Goal: Check status: Check status

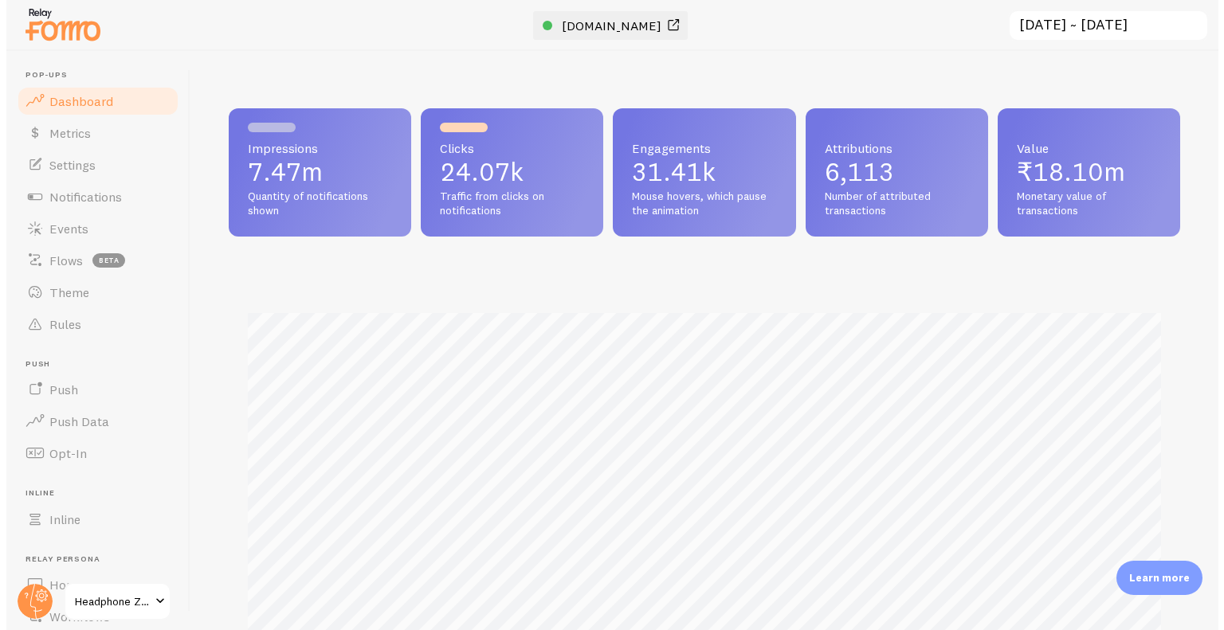
scroll to position [418, 952]
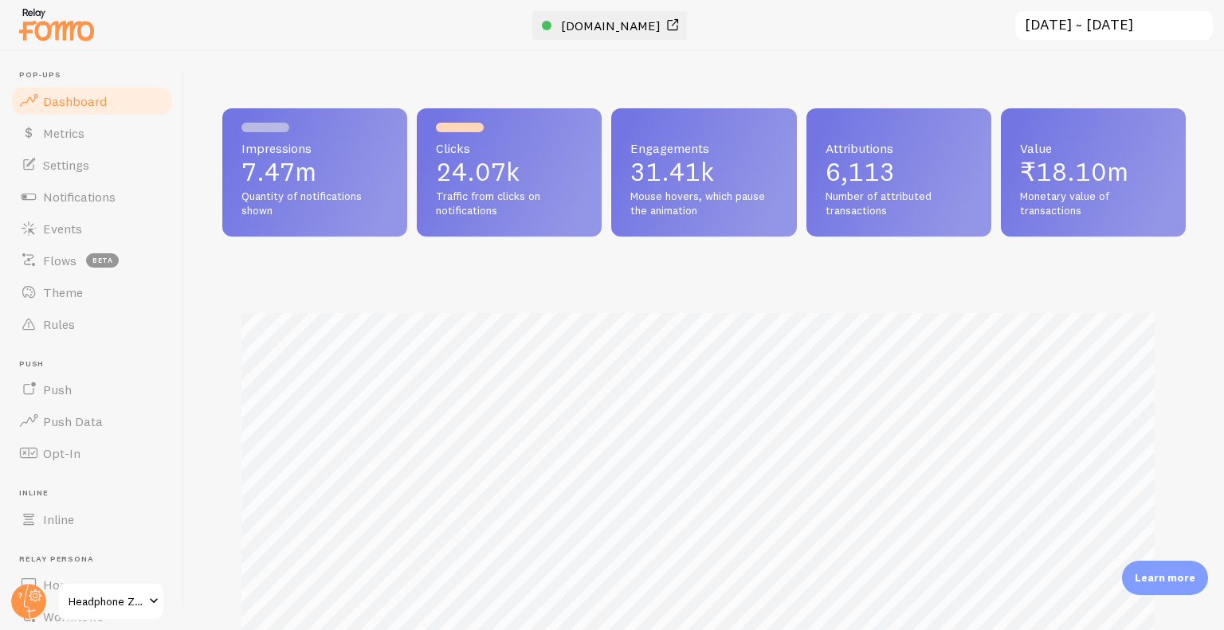
click at [579, 26] on span "[DOMAIN_NAME]" at bounding box center [611, 26] width 100 height 16
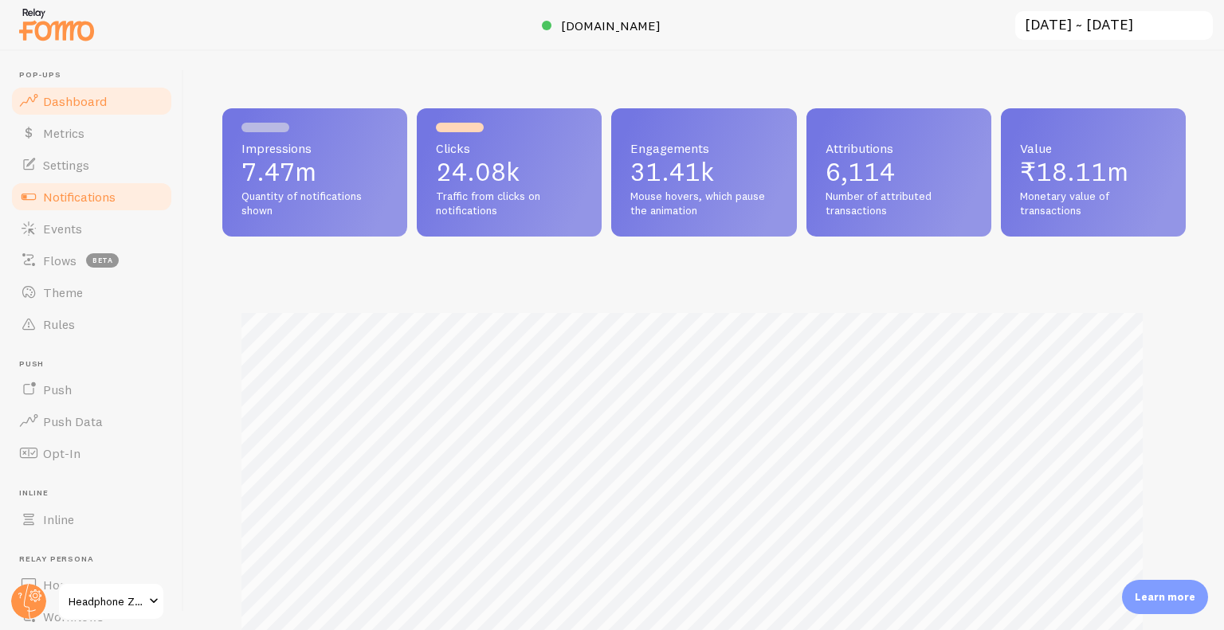
scroll to position [796610, 796078]
click at [115, 184] on link "Notifications" at bounding box center [92, 197] width 164 height 32
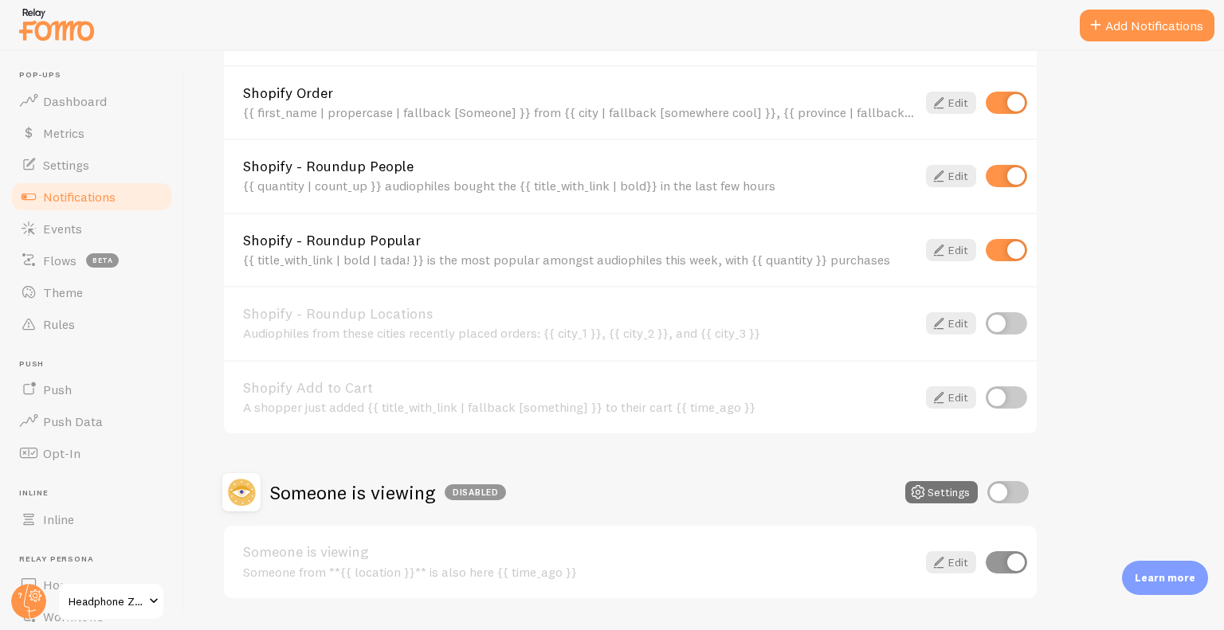
scroll to position [1386, 0]
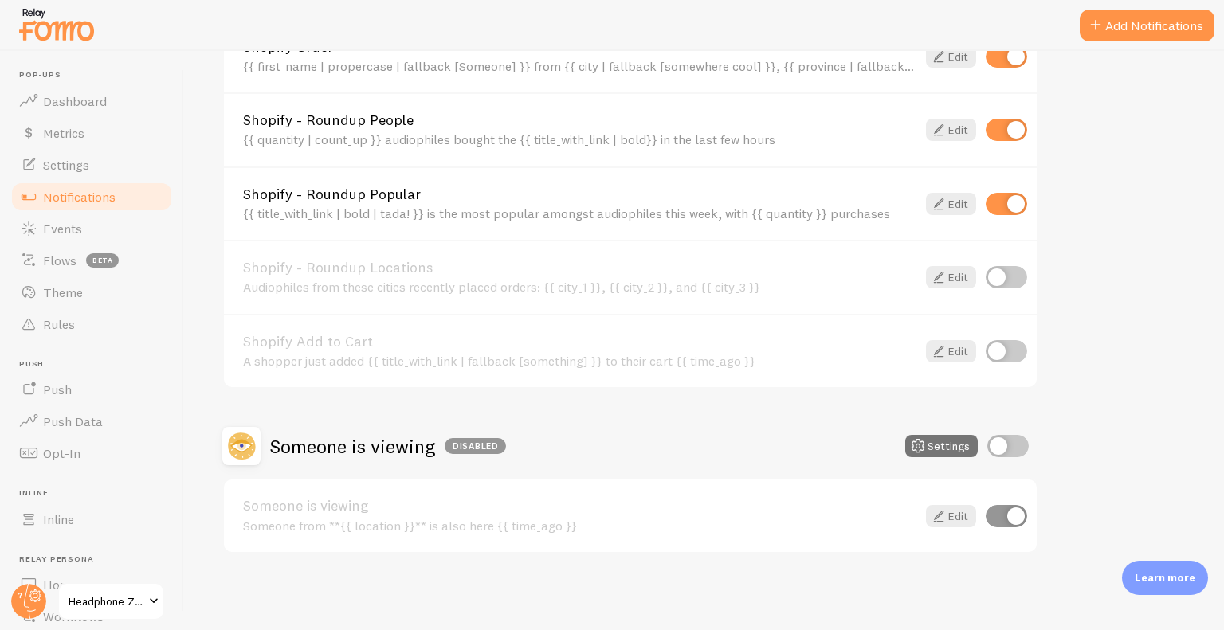
click at [61, 33] on img at bounding box center [57, 24] width 80 height 41
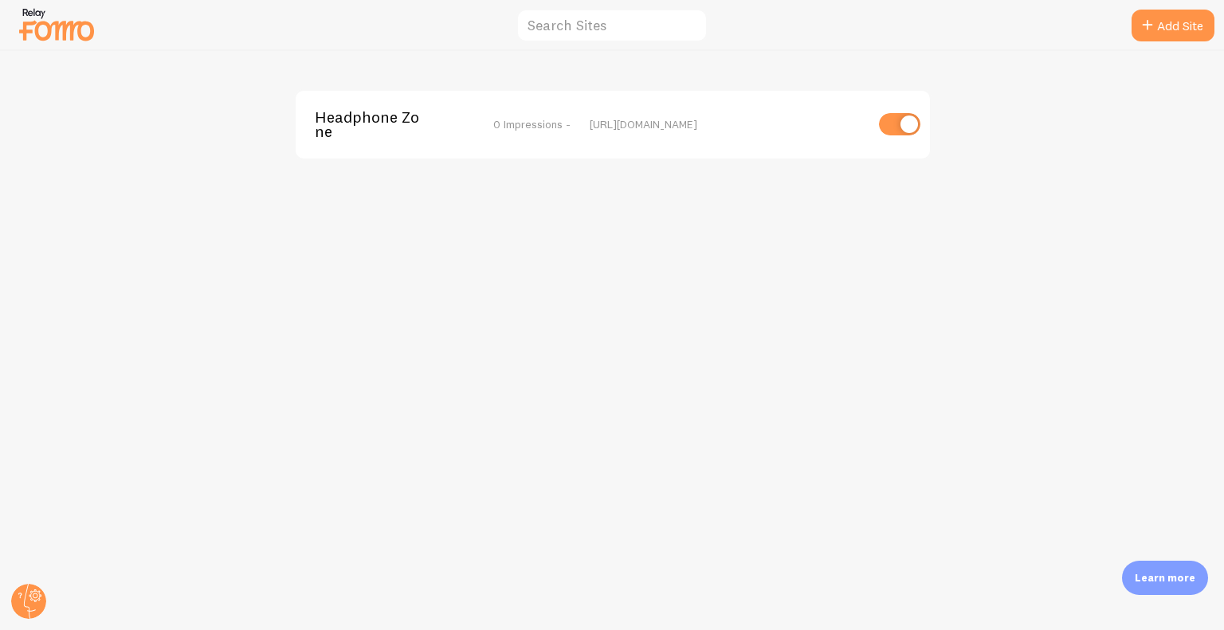
click at [364, 116] on span "Headphone Zone" at bounding box center [379, 124] width 128 height 29
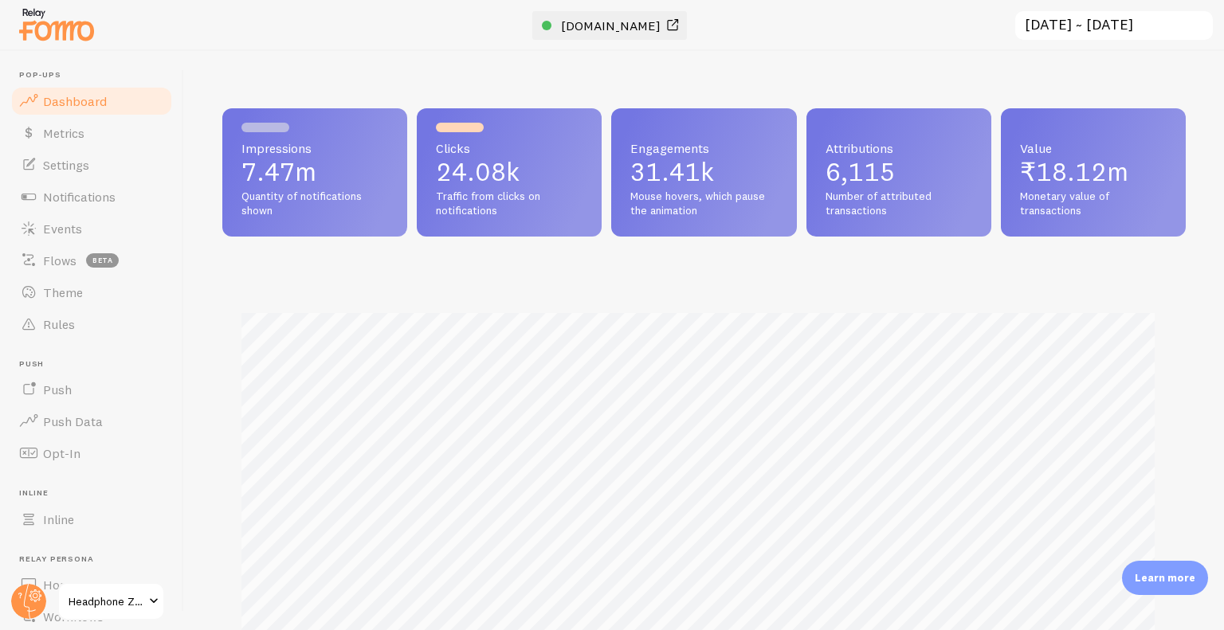
scroll to position [418, 952]
click at [588, 22] on span "[DOMAIN_NAME]" at bounding box center [611, 26] width 100 height 16
